Goal: Information Seeking & Learning: Find specific fact

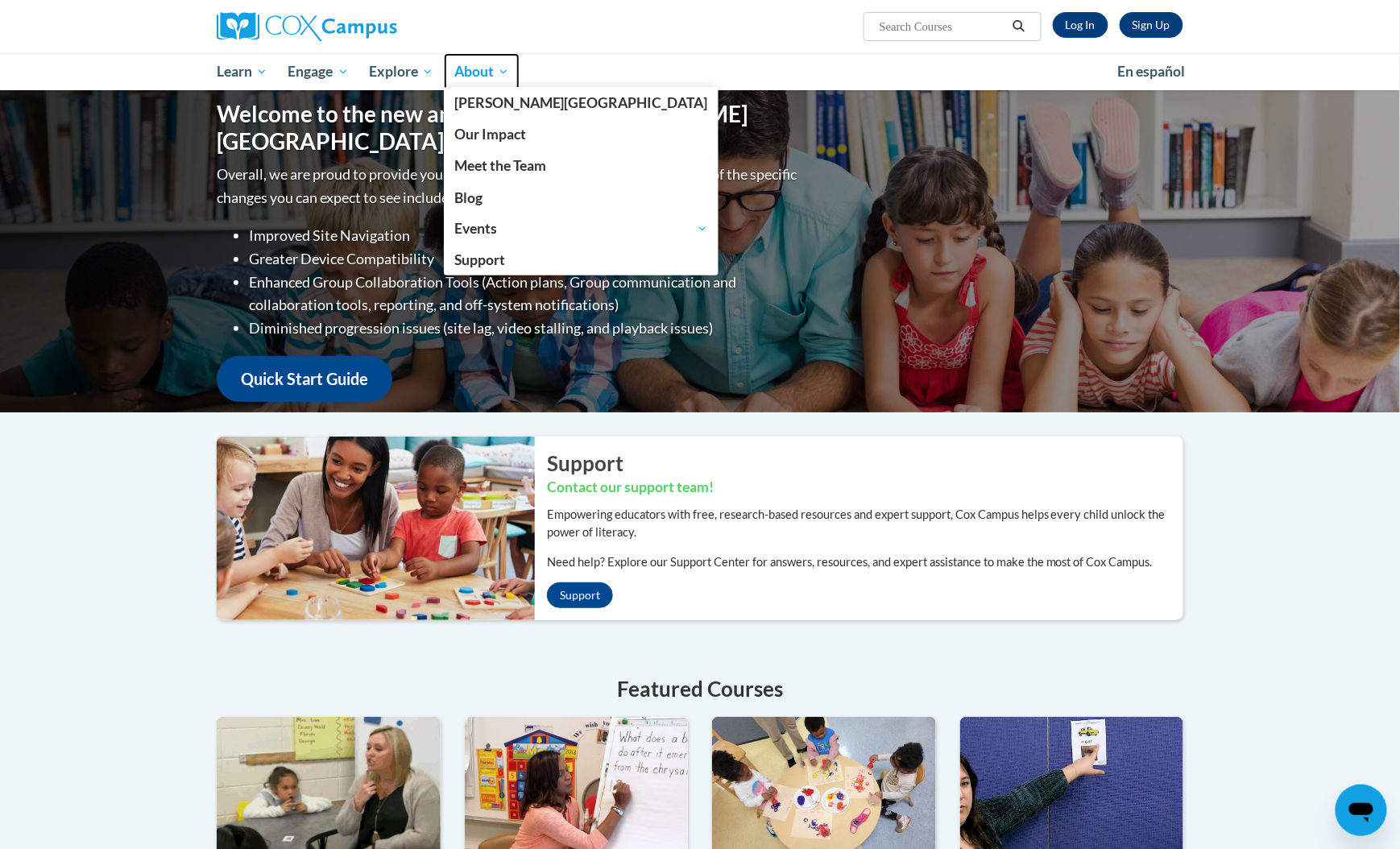
click at [464, 73] on span "About" at bounding box center [482, 72] width 55 height 20
click at [480, 82] on link "About" at bounding box center [481, 72] width 76 height 37
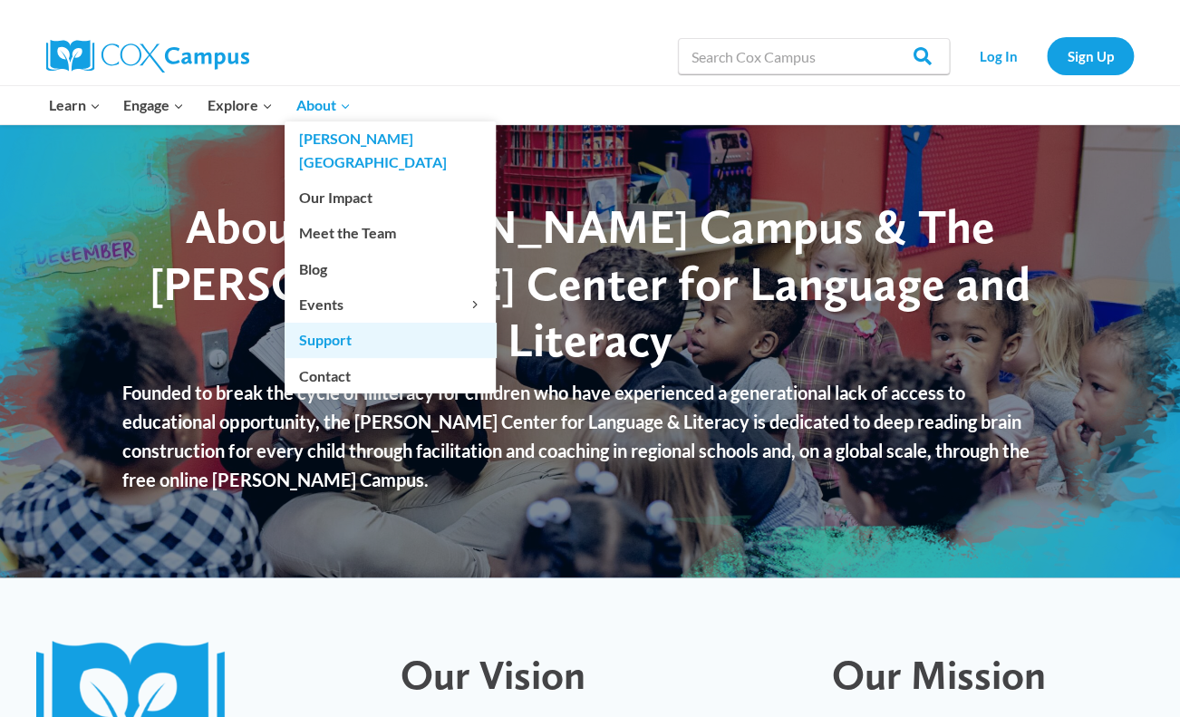
click at [295, 323] on link "Support" at bounding box center [390, 340] width 211 height 34
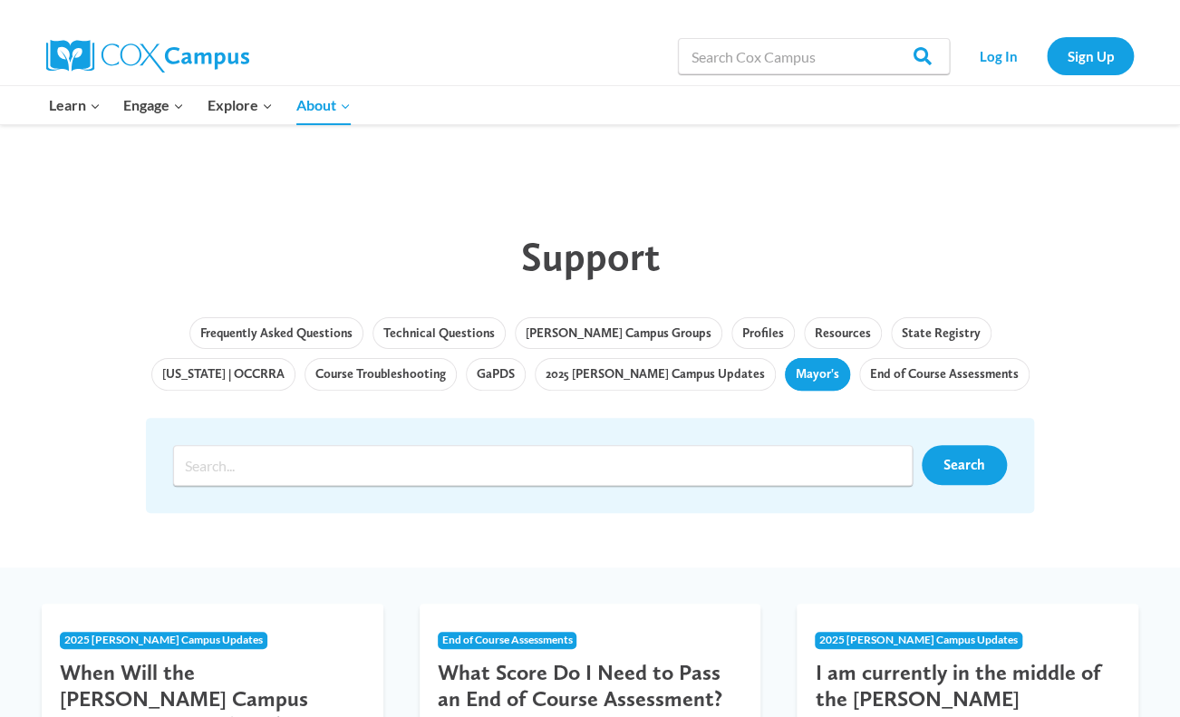
click at [785, 380] on link "Mayor's" at bounding box center [817, 374] width 65 height 33
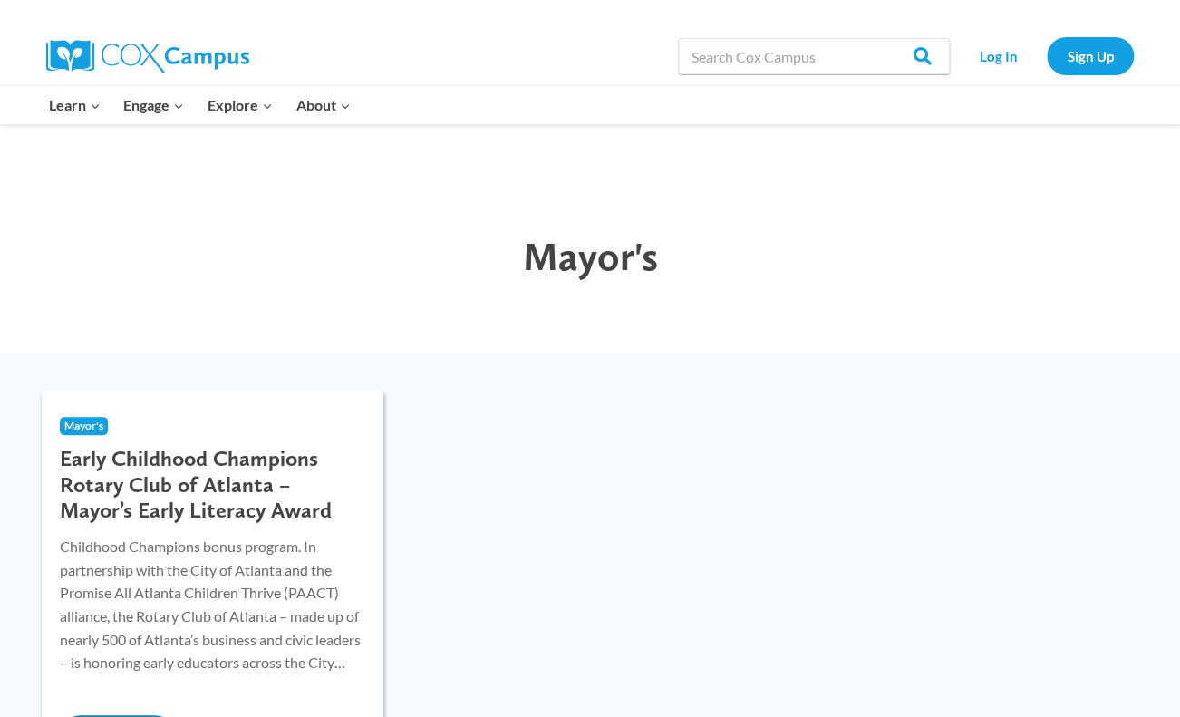
click at [265, 460] on h3 "Early Childhood Champions Rotary Club of Atlanta – Mayor’s Early Literacy Award" at bounding box center [212, 485] width 305 height 78
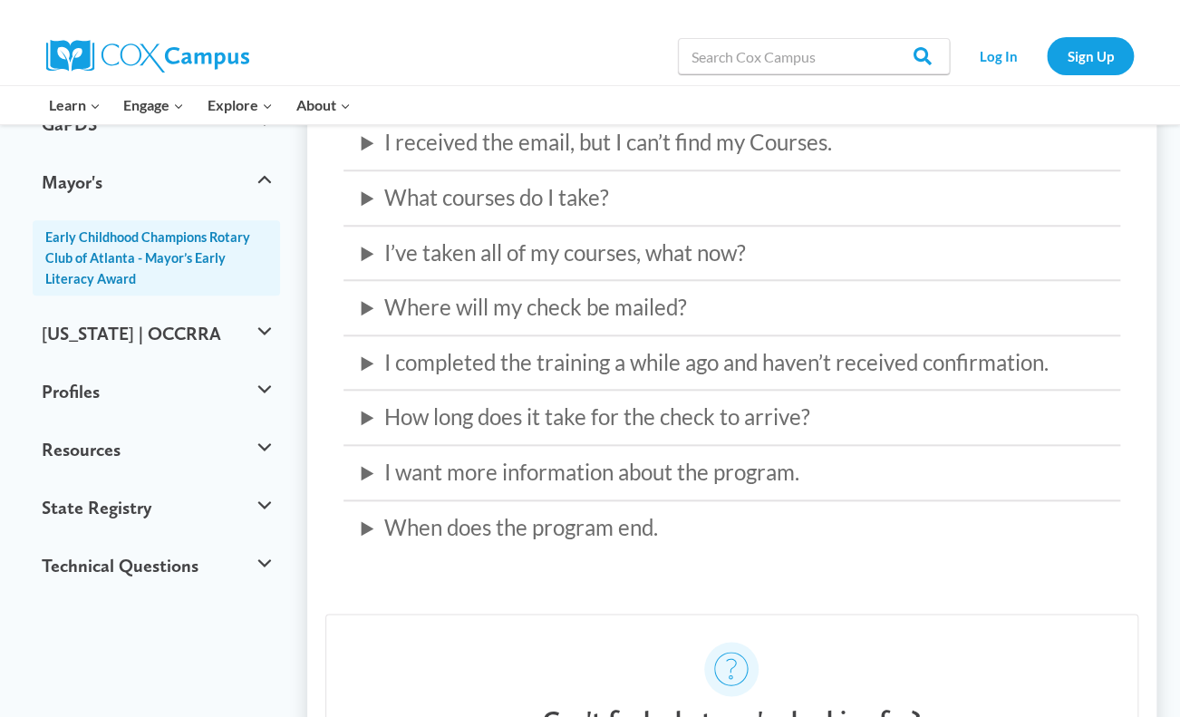
scroll to position [565, 0]
click at [365, 313] on summary "Where will my check be mailed?" at bounding box center [732, 306] width 741 height 35
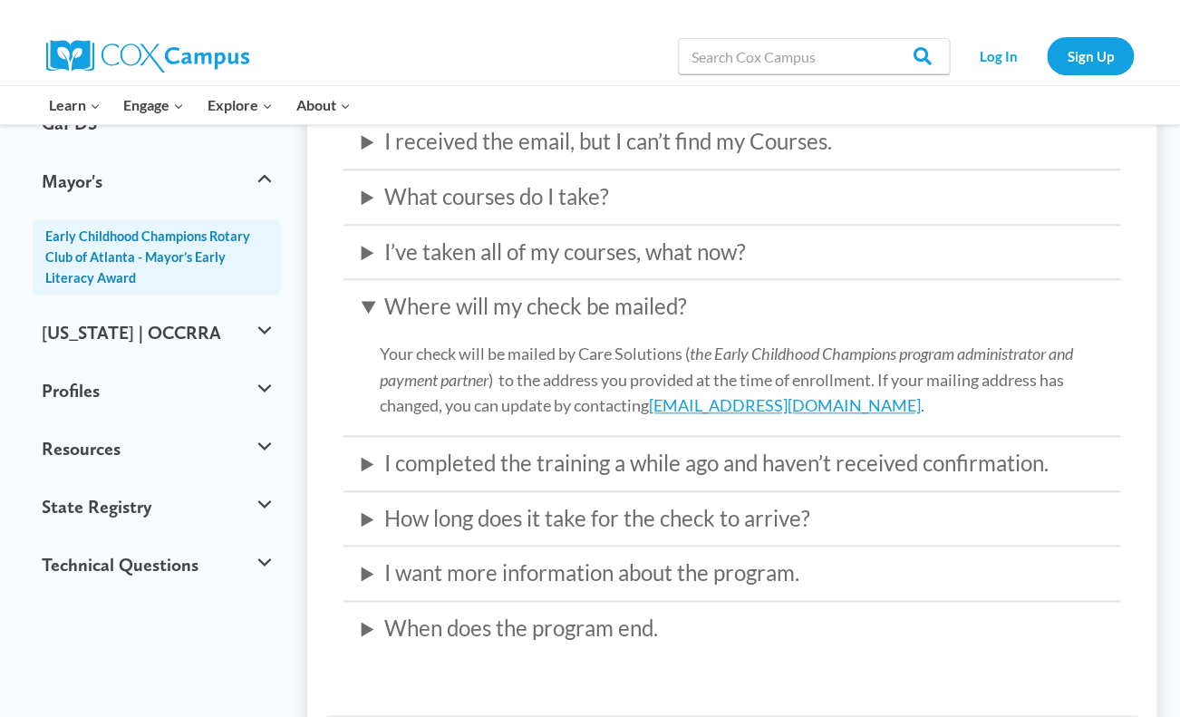
click at [364, 253] on summary "I’ve taken all of my courses, what now?" at bounding box center [732, 252] width 741 height 35
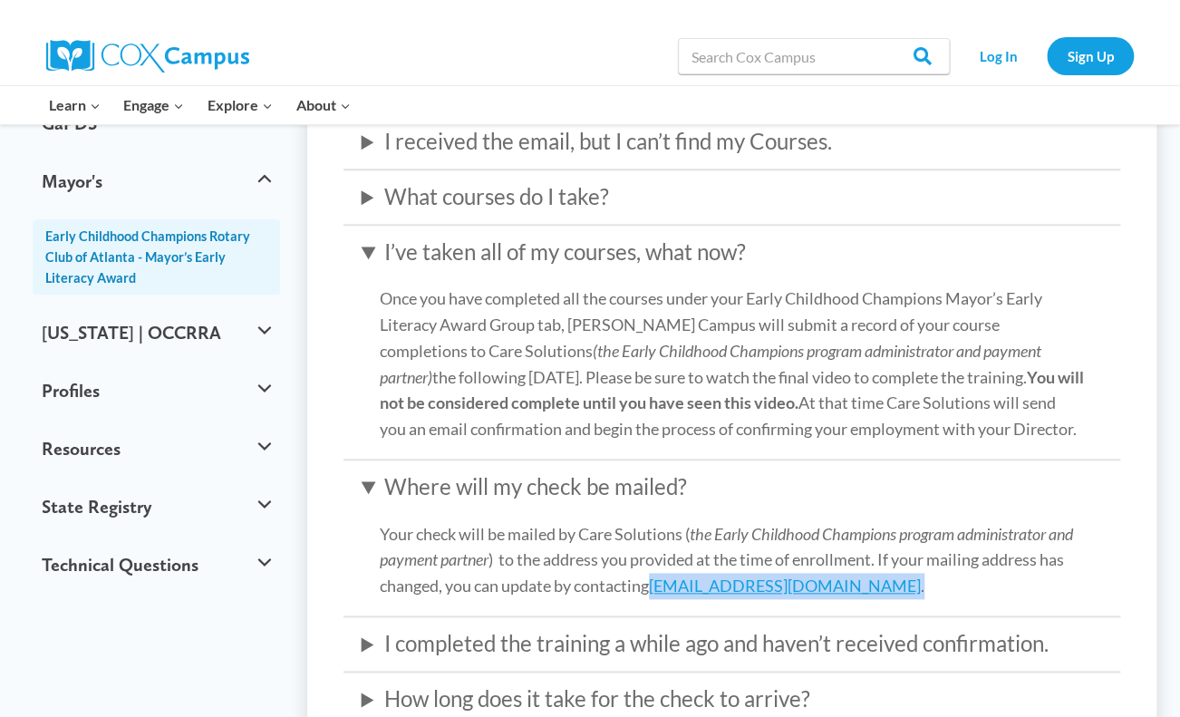
drag, startPoint x: 678, startPoint y: 586, endPoint x: 1011, endPoint y: 597, distance: 333.7
click at [1011, 597] on div "Childhood Champions bonus program. In partnership with the City of Atlanta and …" at bounding box center [732, 325] width 778 height 1000
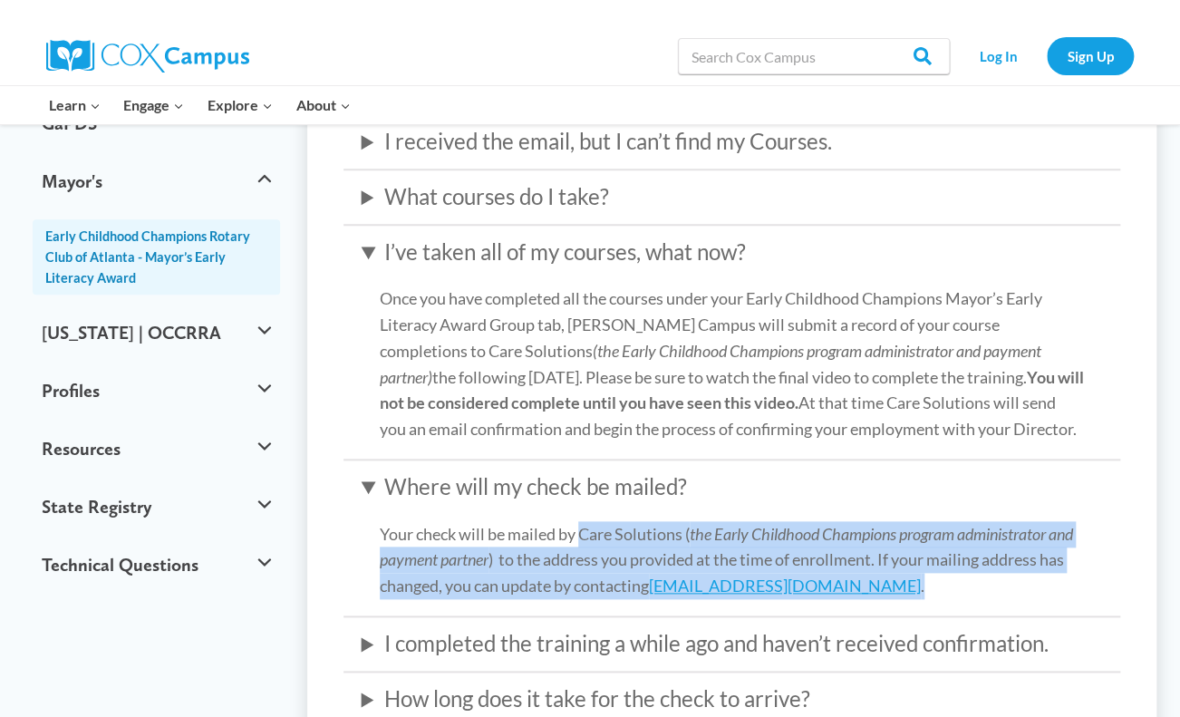
drag, startPoint x: 580, startPoint y: 532, endPoint x: 1009, endPoint y: 575, distance: 430.8
click at [1009, 575] on p "Your check will be mailed by Care Solutions ( the Early Childhood Champions pro…" at bounding box center [732, 560] width 741 height 78
copy p "Care Solutions ( the Early Childhood Champions program administrator and paymen…"
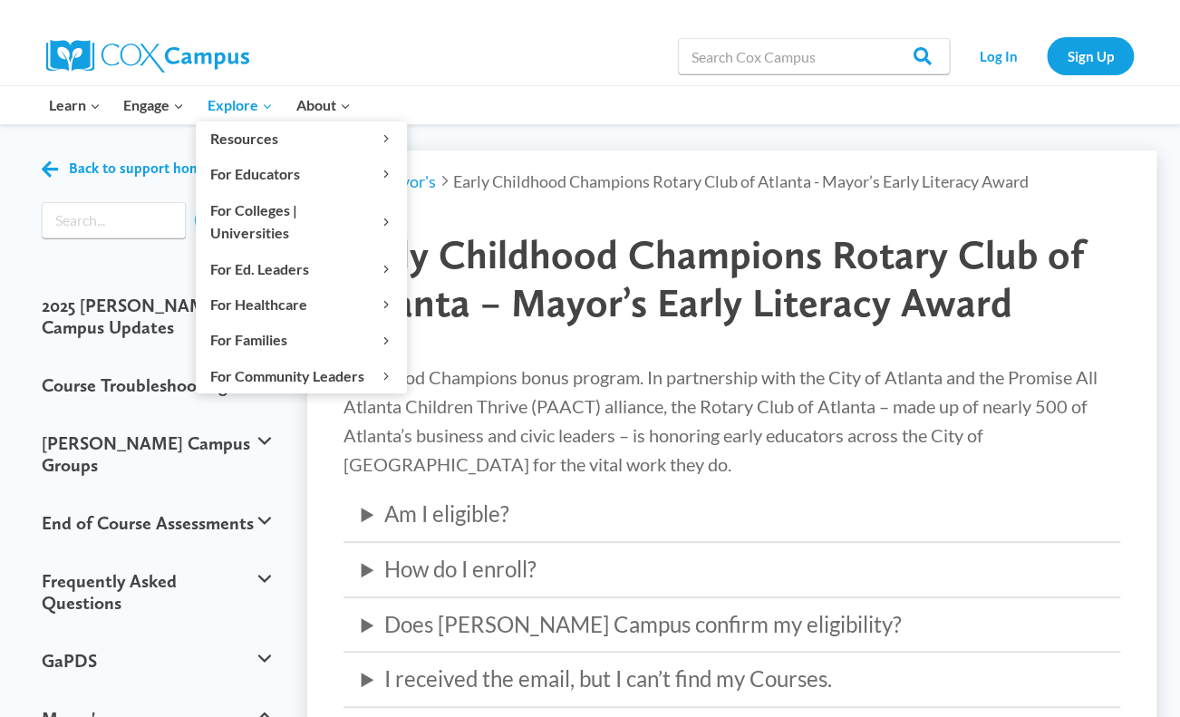
scroll to position [0, 0]
